Goal: Communication & Community: Answer question/provide support

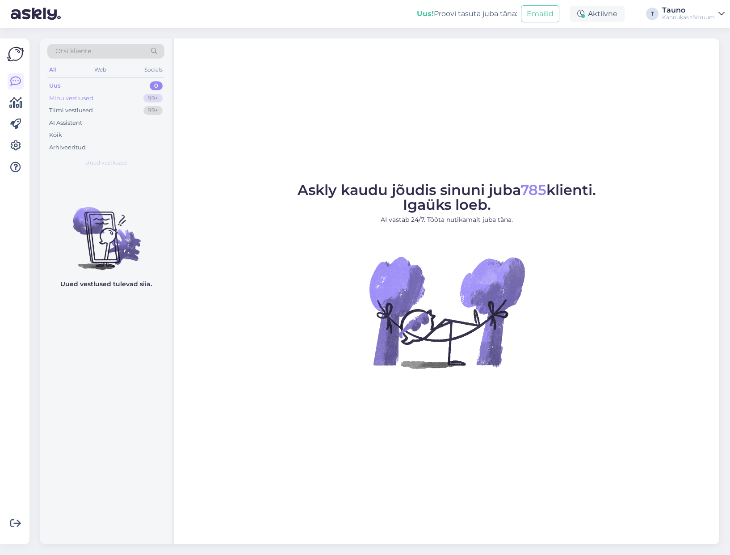
click at [84, 96] on div "Minu vestlused" at bounding box center [71, 98] width 44 height 9
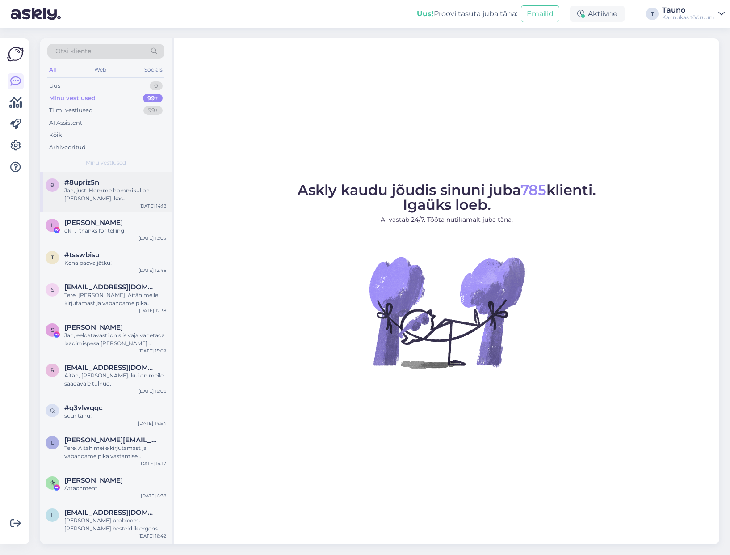
click at [89, 188] on div "Jah, just. Homme hommikul on [PERSON_NAME], kas [PERSON_NAME] [PERSON_NAME] ja …" at bounding box center [115, 194] width 102 height 16
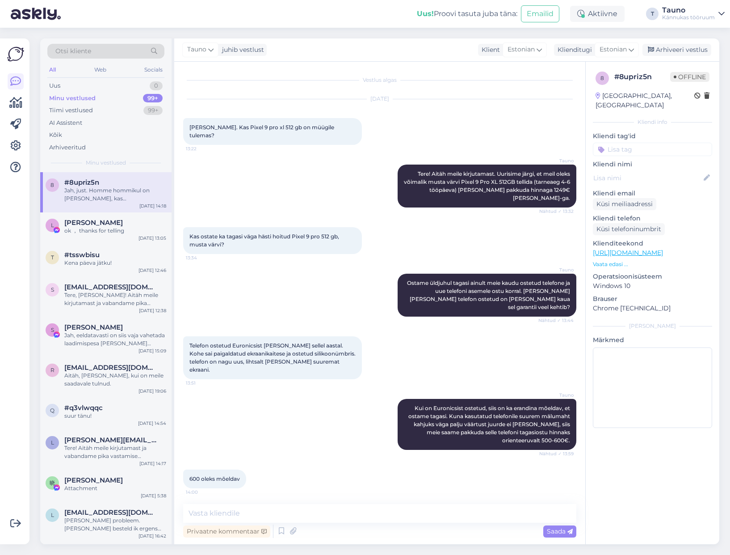
scroll to position [2521, 0]
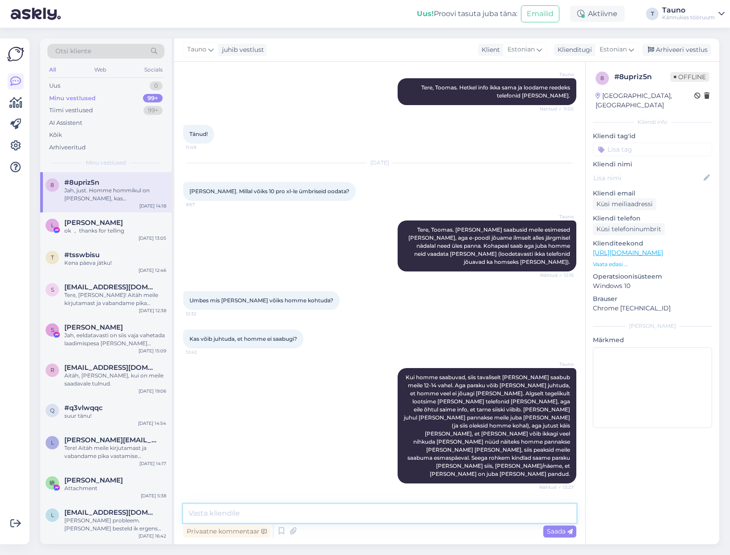
click at [219, 510] on textarea at bounding box center [379, 513] width 393 height 19
click at [434, 512] on textarea "Tere, Toomas! [PERSON_NAME] kahjuks ikkagi telefonid veel ei saabu, aga tahaks …" at bounding box center [379, 513] width 393 height 19
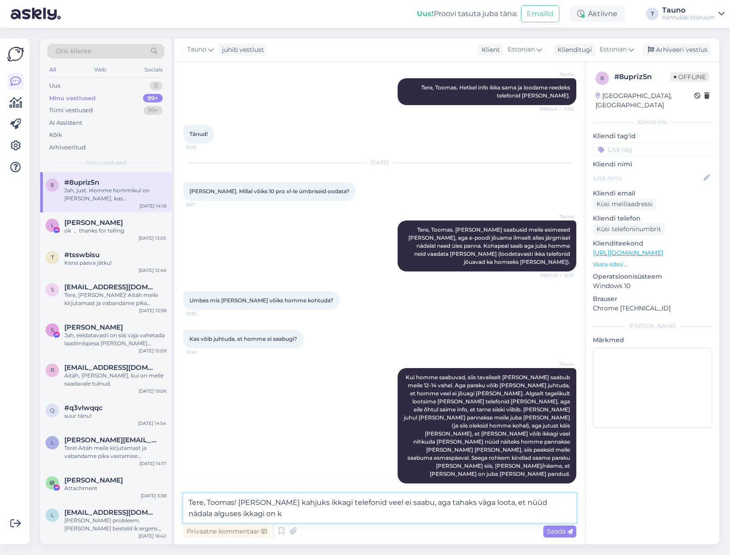
click at [505, 503] on textarea "Tere, Toomas! [PERSON_NAME] kahjuks ikkagi telefonid veel ei saabu, aga tahaks …" at bounding box center [379, 507] width 393 height 29
drag, startPoint x: 278, startPoint y: 514, endPoint x: 290, endPoint y: 536, distance: 25.6
click at [278, 514] on textarea "Tere, Toomas! [PERSON_NAME] kahjuks ikkagi telefonid veel ei saabu, aga tahaks …" at bounding box center [379, 507] width 393 height 29
click at [297, 518] on textarea "Tere, Toomas! [PERSON_NAME] kahjuks ikkagi telefonid veel ei saabu, aga tahaks …" at bounding box center [379, 507] width 393 height 29
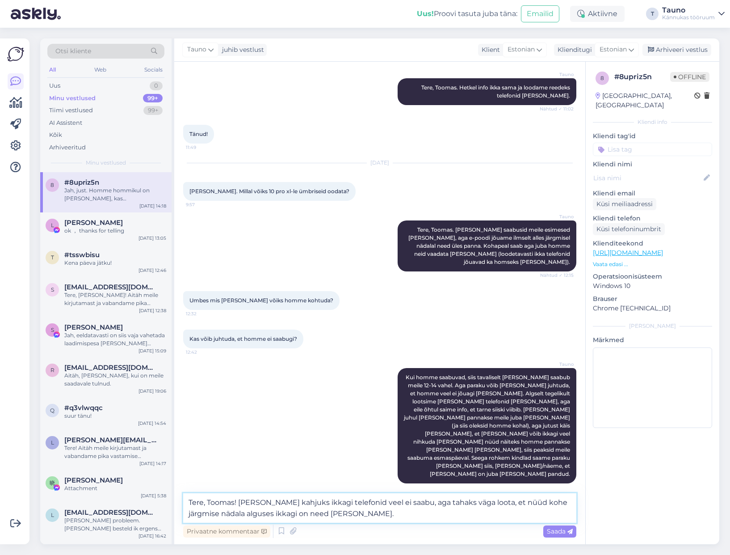
click at [434, 514] on textarea "Tere, Toomas! [PERSON_NAME] kahjuks ikkagi telefonid veel ei saabu, aga tahaks …" at bounding box center [379, 507] width 393 height 29
click at [505, 502] on textarea "Tere, Toomas! [PERSON_NAME] kahjuks ikkagi telefonid veel ei saabu, aga tahaks …" at bounding box center [379, 507] width 393 height 29
click at [394, 512] on textarea "Tere, Toomas! [PERSON_NAME] kahjuks ikkagi telefonid veel ei saabu, aga tahaks …" at bounding box center [379, 507] width 393 height 29
drag, startPoint x: 291, startPoint y: 512, endPoint x: 378, endPoint y: 511, distance: 86.7
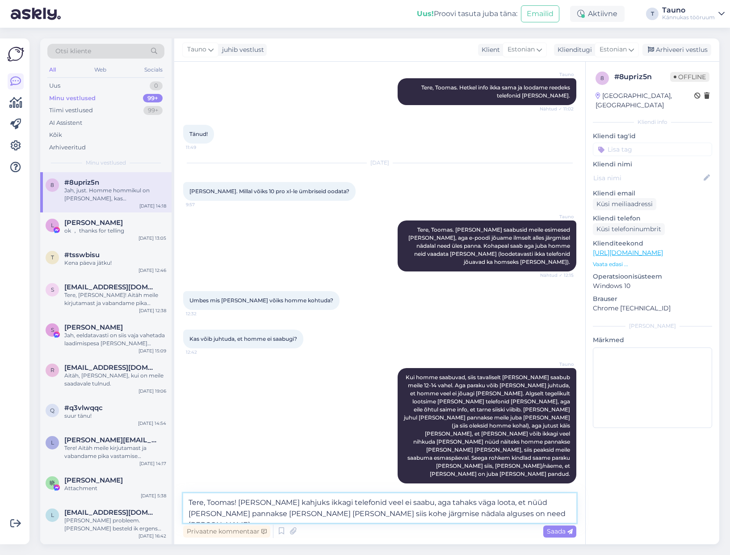
click at [378, 511] on textarea "Tere, Toomas! [PERSON_NAME] kahjuks ikkagi telefonid veel ei saabu, aga tahaks …" at bounding box center [379, 507] width 393 height 29
click at [407, 513] on textarea "Tere, Toomas! [PERSON_NAME] kahjuks ikkagi telefonid veel ei saabu, aga tahaks …" at bounding box center [379, 507] width 393 height 29
drag, startPoint x: 554, startPoint y: 528, endPoint x: 235, endPoint y: 503, distance: 319.6
click at [265, 508] on div "Tere, Toomas! [PERSON_NAME] kahjuks ikkagi telefonid veel ei saabu, aga tahaks …" at bounding box center [379, 516] width 393 height 46
click at [241, 501] on textarea "Tere, Toomas! [PERSON_NAME] kahjuks ikkagi telefonid veel ei saabu, aga tahaks …" at bounding box center [379, 507] width 393 height 29
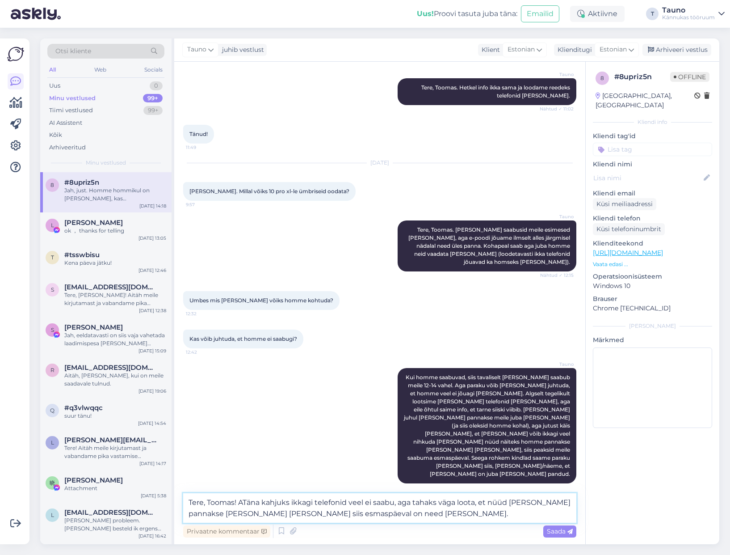
type textarea "Tere, Toomas! [PERSON_NAME] kahjuks ikkagi telefonid veel ei saabu, aga tahaks …"
click at [556, 528] on span "Saada" at bounding box center [560, 531] width 26 height 8
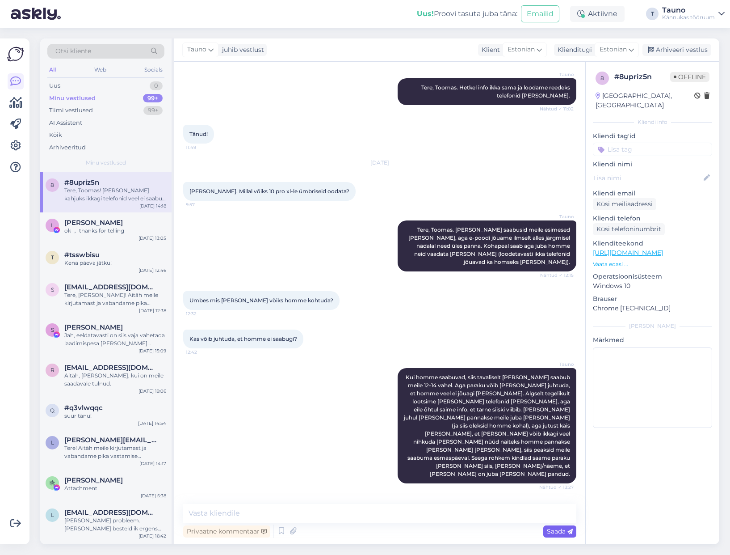
scroll to position [2594, 0]
